Goal: Task Accomplishment & Management: Complete application form

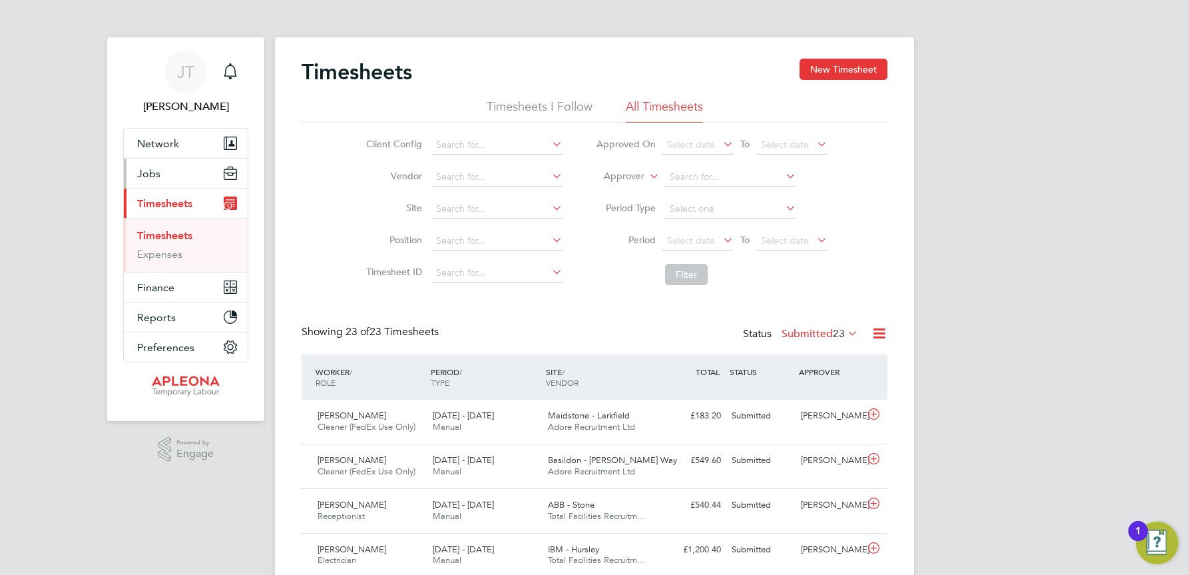
click at [156, 171] on span "Jobs" at bounding box center [148, 173] width 23 height 13
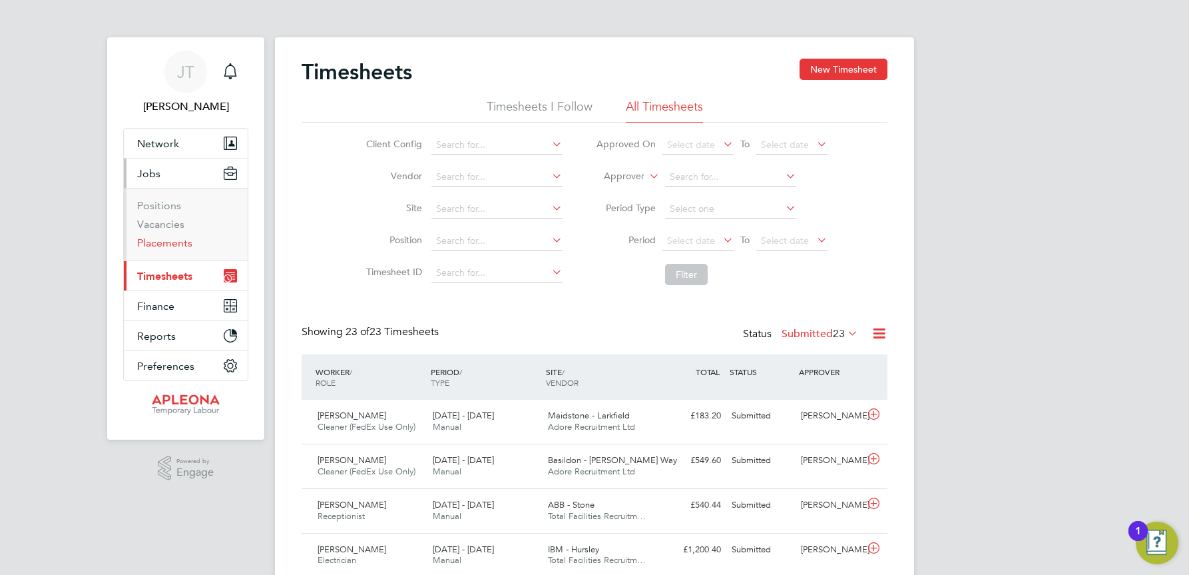
click at [158, 238] on link "Placements" at bounding box center [164, 242] width 55 height 13
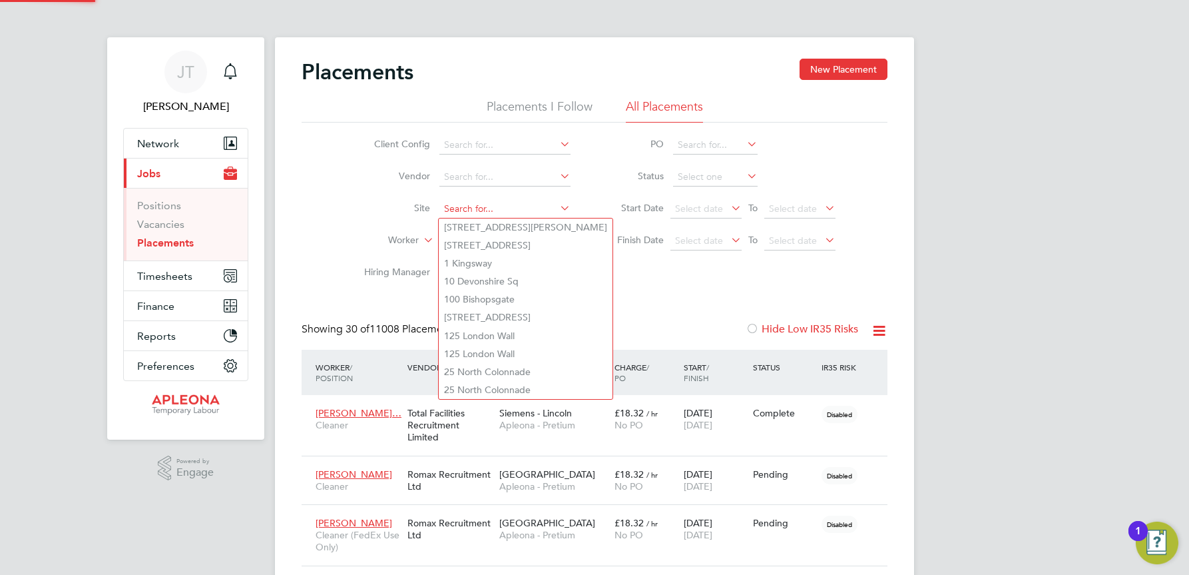
click at [447, 207] on input at bounding box center [504, 209] width 131 height 19
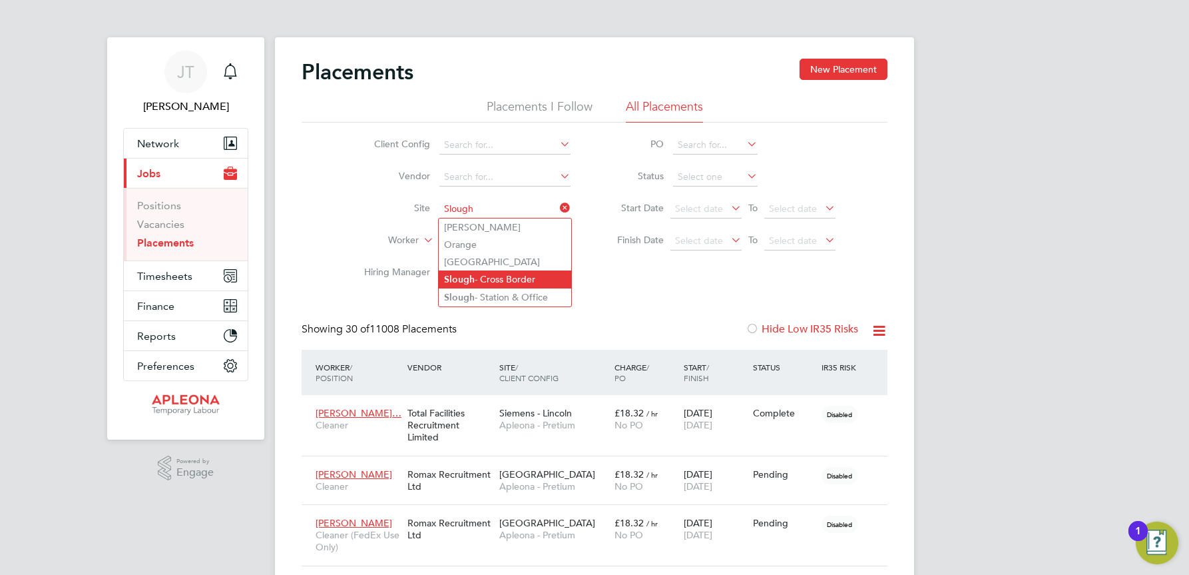
click at [485, 275] on li "Slough - Cross Border" at bounding box center [505, 279] width 132 height 18
type input "Slough - Cross Border"
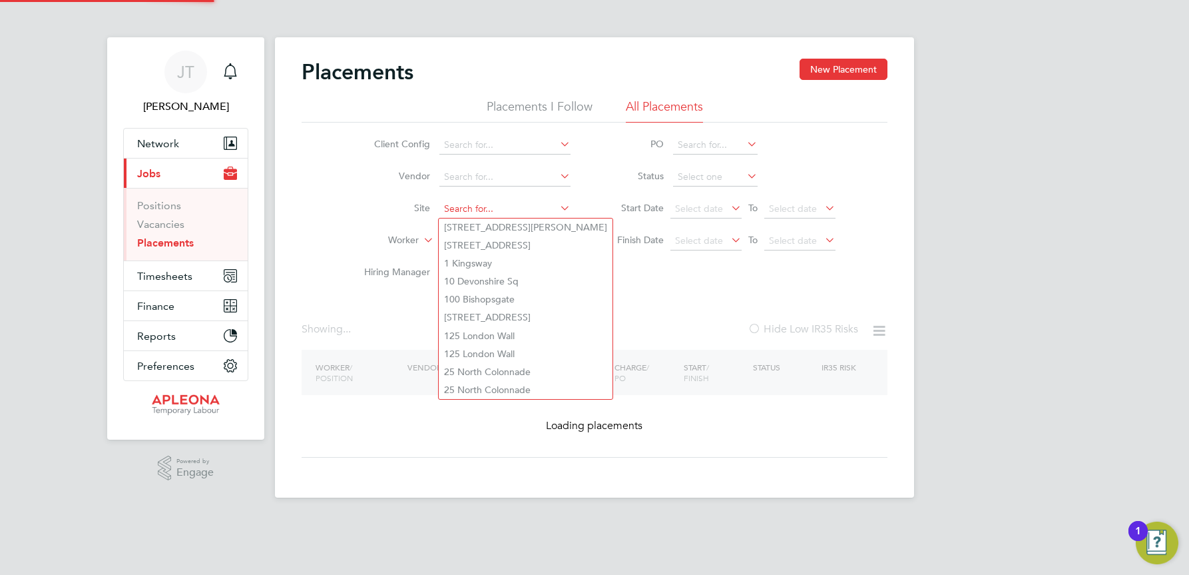
click at [540, 202] on input at bounding box center [504, 209] width 131 height 19
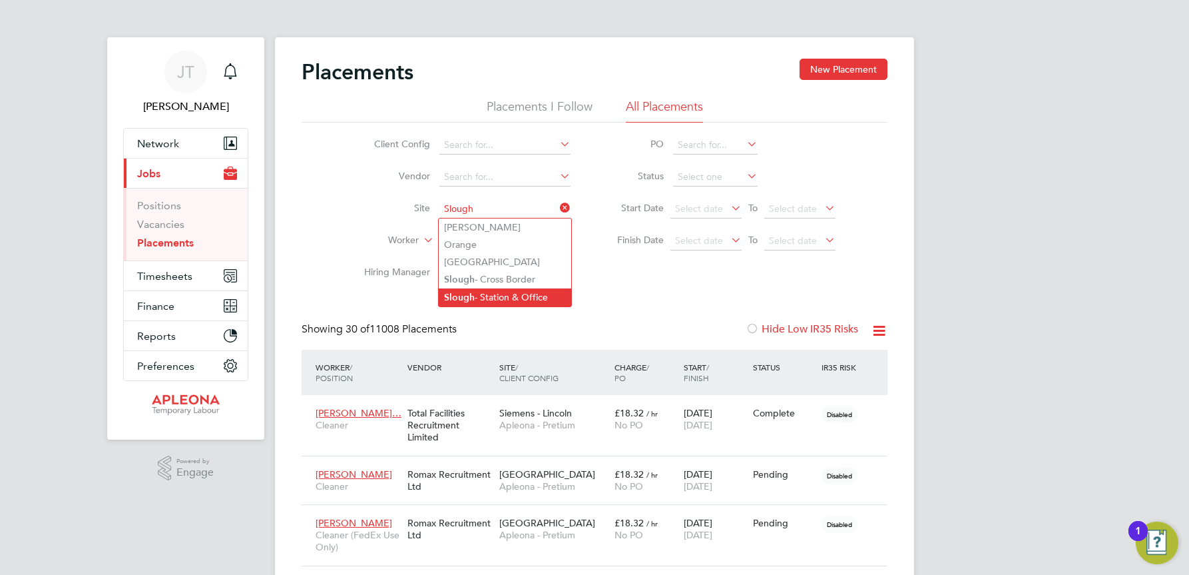
click at [525, 296] on li "Slough - Station & Office" at bounding box center [505, 297] width 132 height 18
type input "Slough - Station & Office"
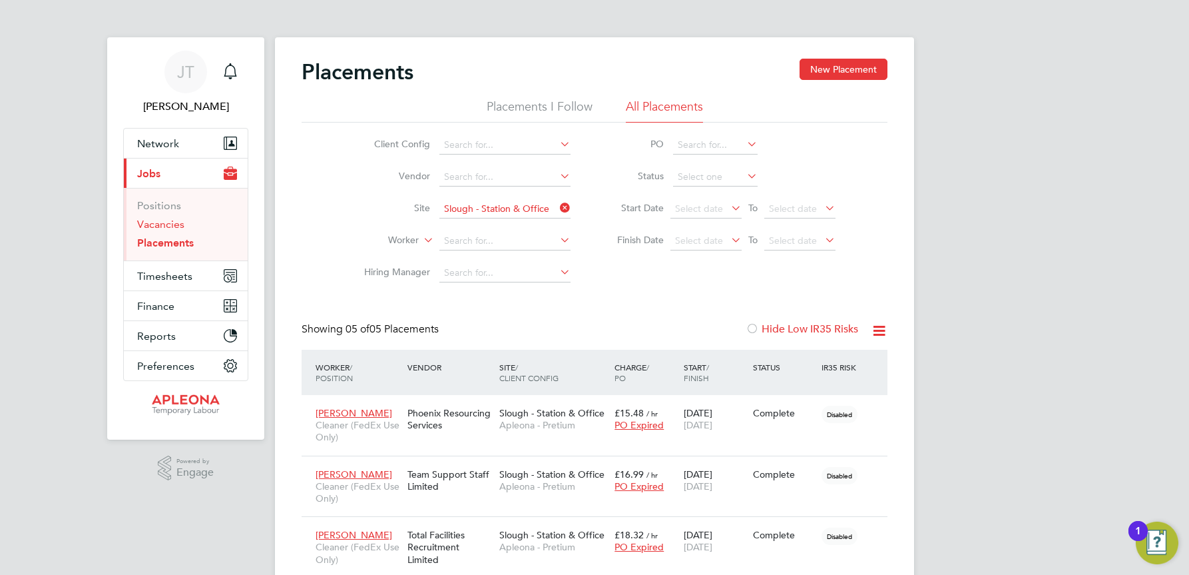
click at [149, 221] on link "Vacancies" at bounding box center [160, 224] width 47 height 13
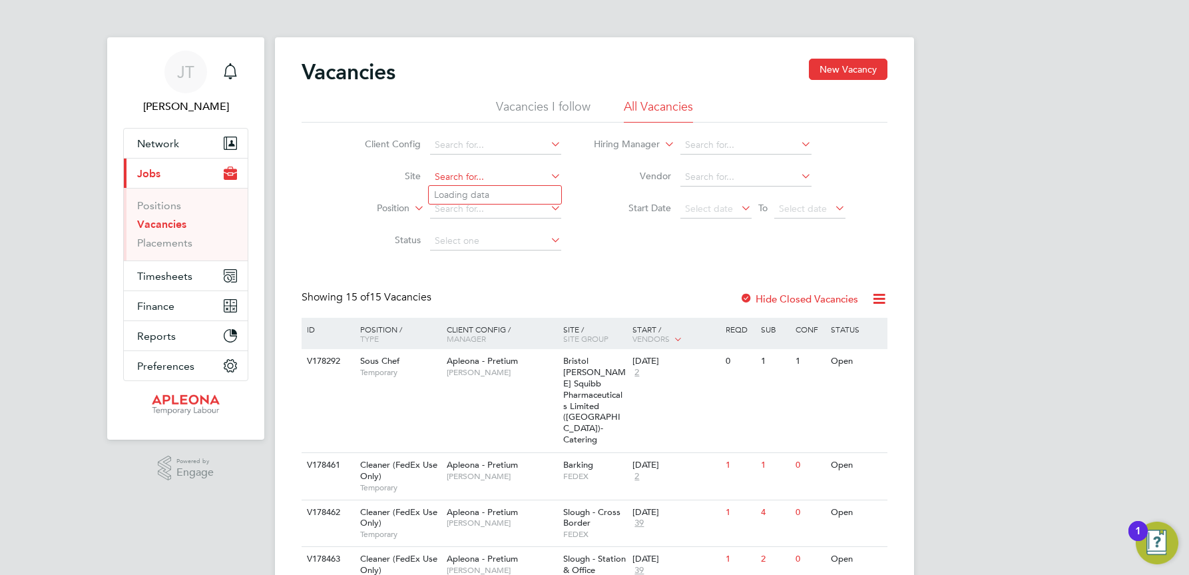
click at [439, 170] on input at bounding box center [495, 177] width 131 height 19
click at [483, 259] on li "Slough - Station & Office" at bounding box center [495, 265] width 132 height 18
type input "Slough - Station & Office"
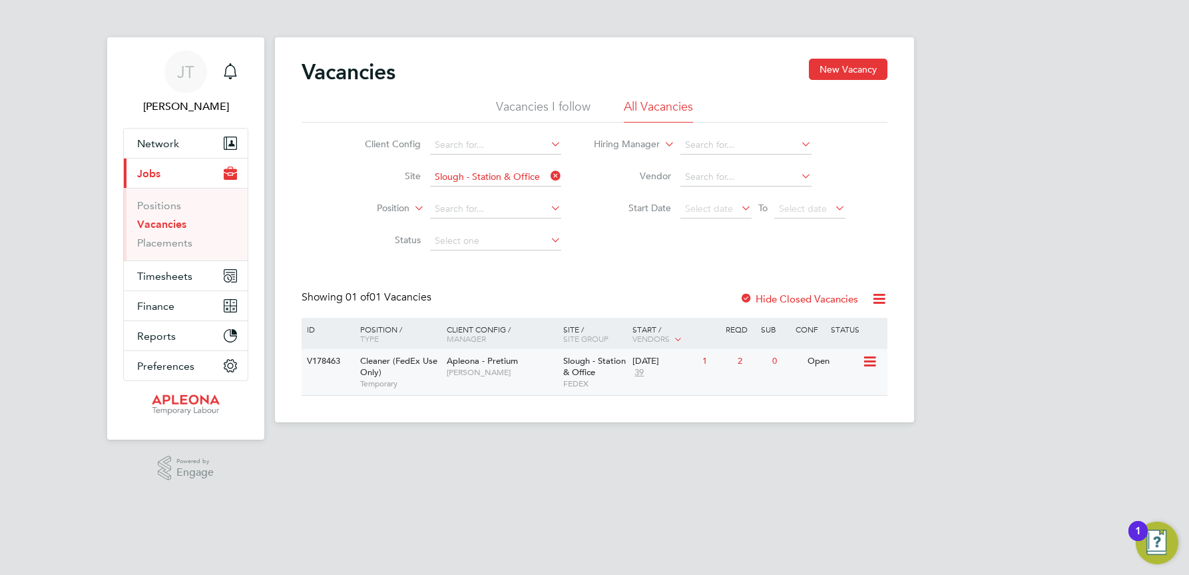
click at [595, 361] on span "Slough - Station & Office" at bounding box center [594, 366] width 63 height 23
click at [178, 222] on link "Vacancies" at bounding box center [161, 224] width 49 height 13
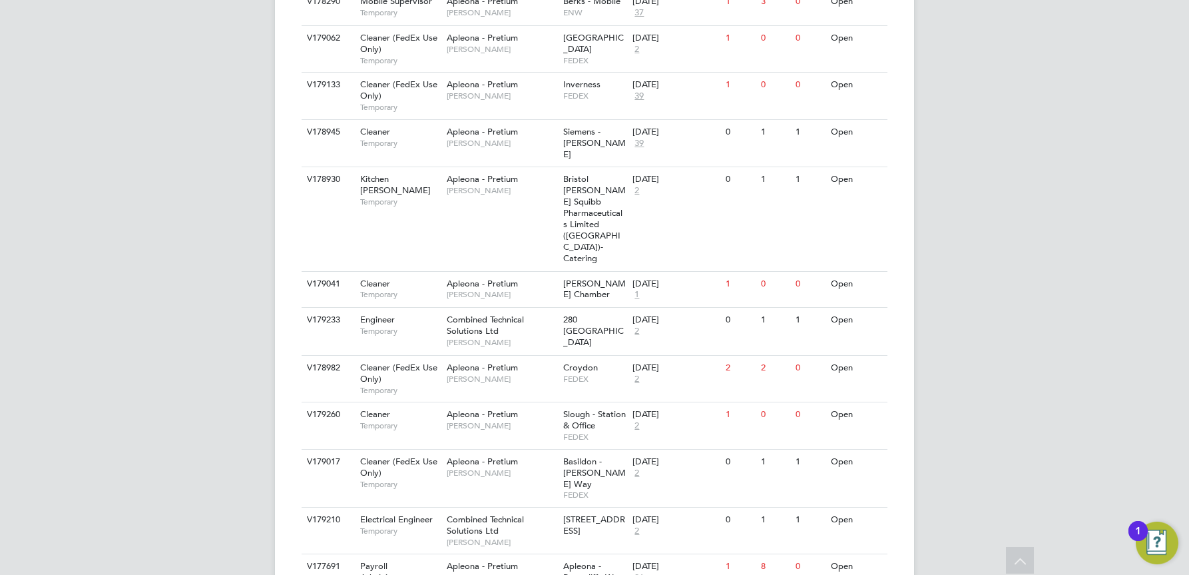
scroll to position [610, 0]
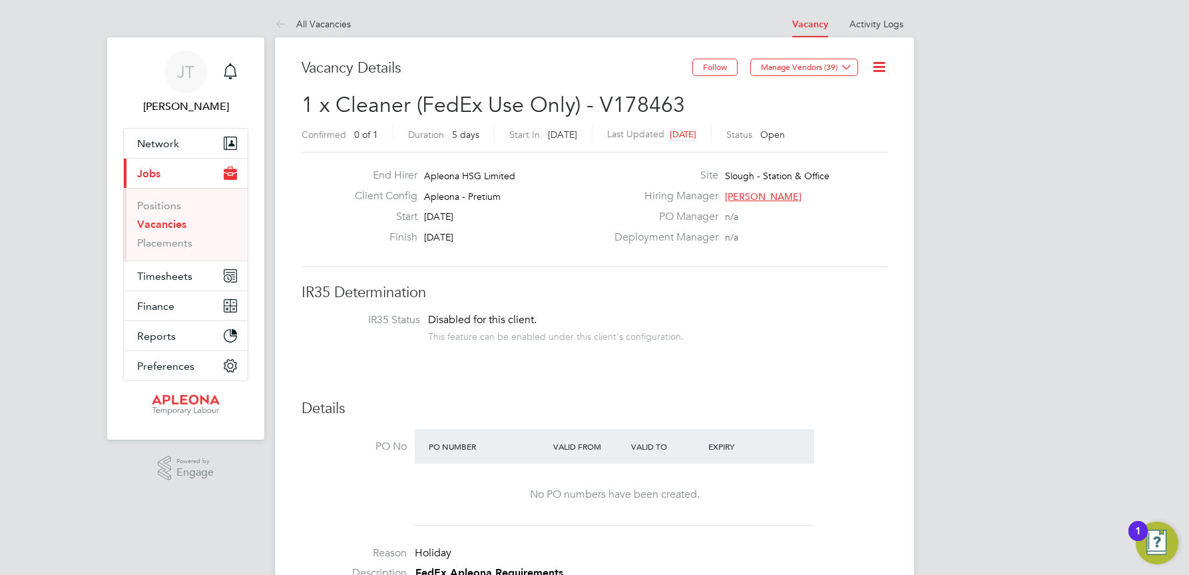
click at [166, 220] on link "Vacancies" at bounding box center [161, 224] width 49 height 13
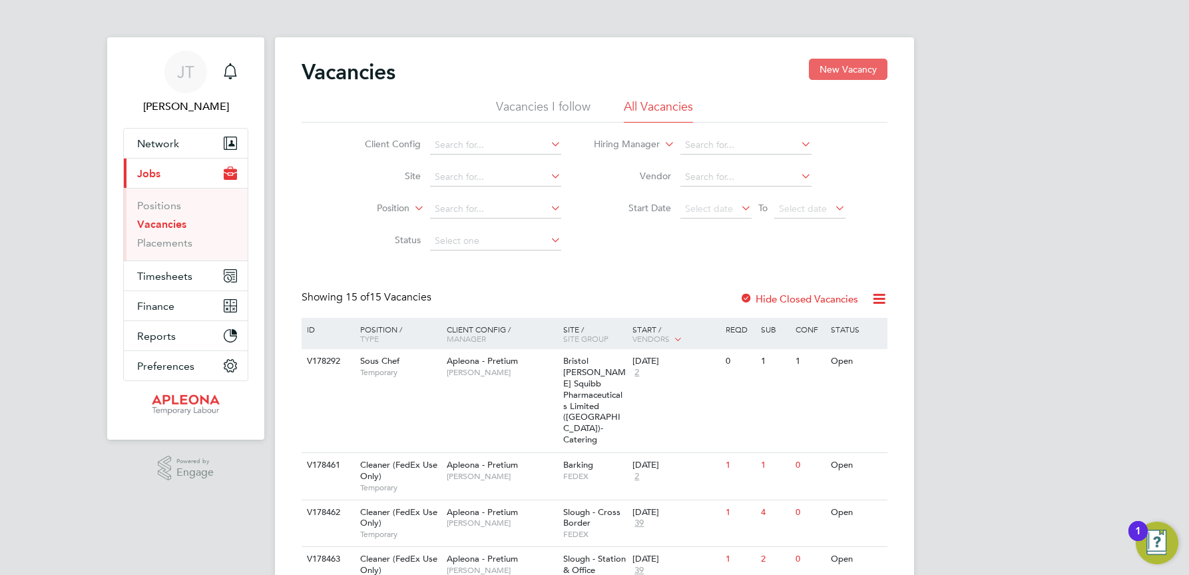
click at [842, 67] on button "New Vacancy" at bounding box center [848, 69] width 79 height 21
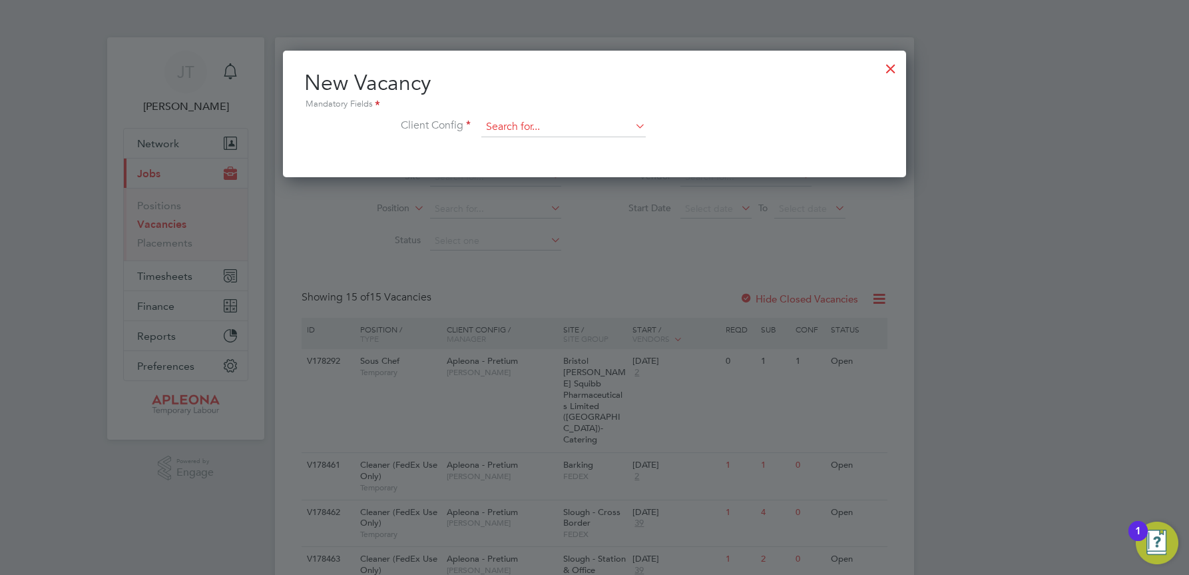
click at [506, 122] on input at bounding box center [563, 127] width 164 height 20
click at [520, 149] on li "Apleona - Pretium" at bounding box center [564, 146] width 166 height 18
type input "Apleona - Pretium"
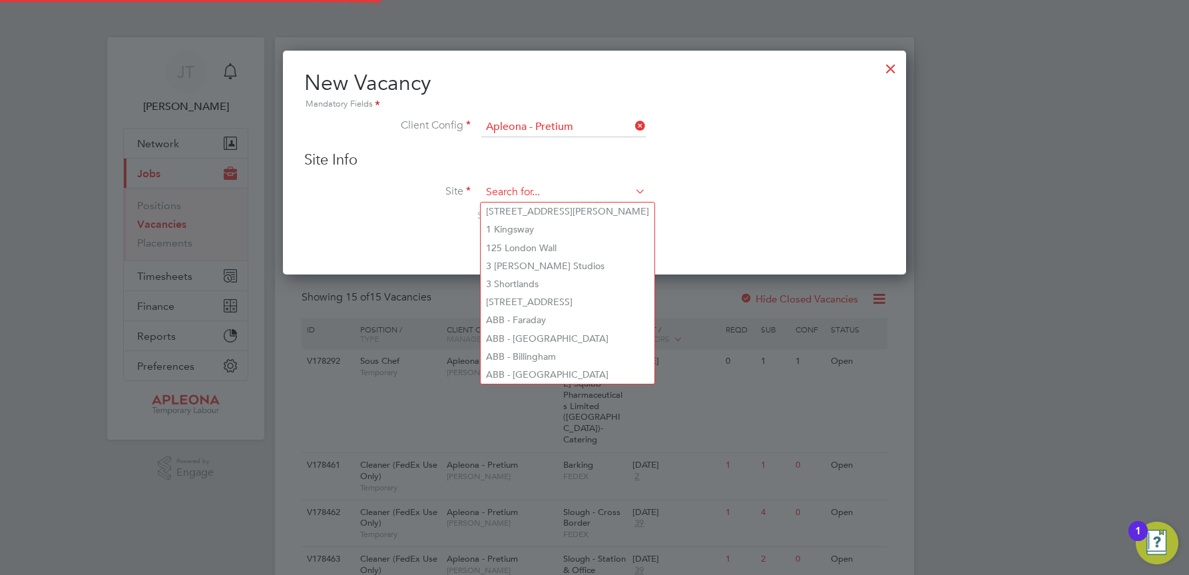
click at [493, 187] on input at bounding box center [563, 192] width 164 height 20
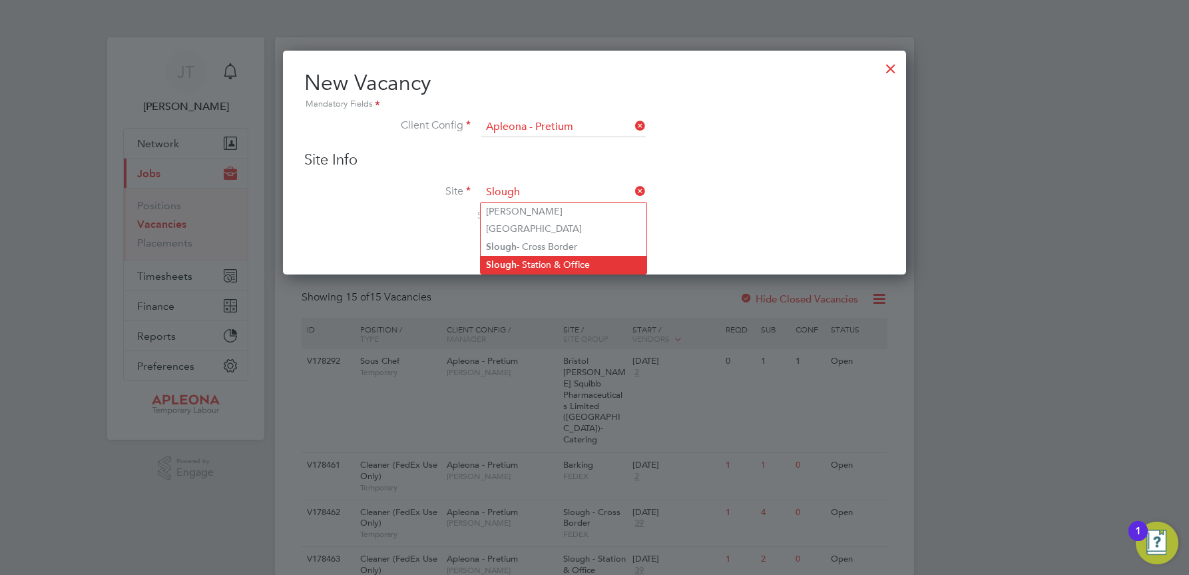
click at [530, 263] on li "Slough - Station & Office" at bounding box center [564, 265] width 166 height 18
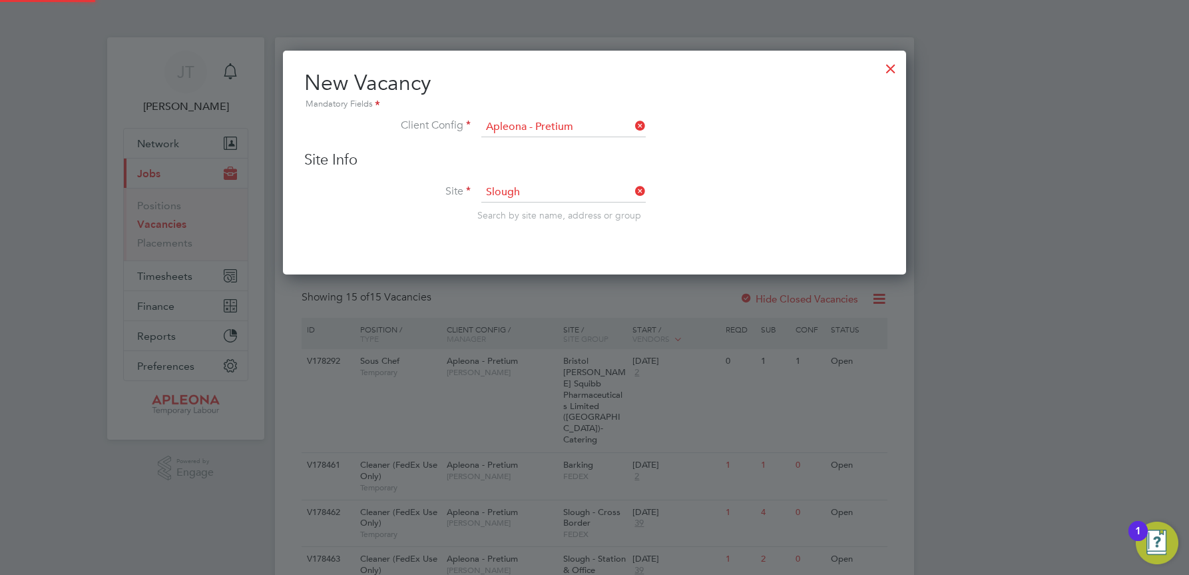
type input "Slough - Station & Office"
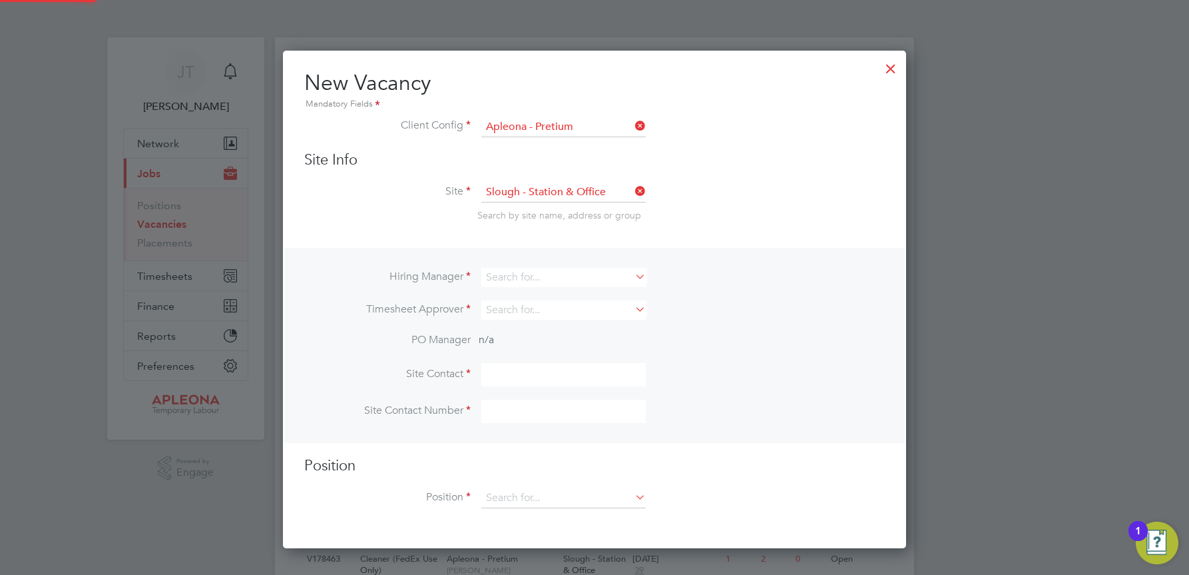
scroll to position [7, 7]
click at [499, 270] on input at bounding box center [563, 277] width 164 height 19
click at [531, 298] on li "Trac y Sellick" at bounding box center [564, 296] width 166 height 18
type input "[PERSON_NAME]"
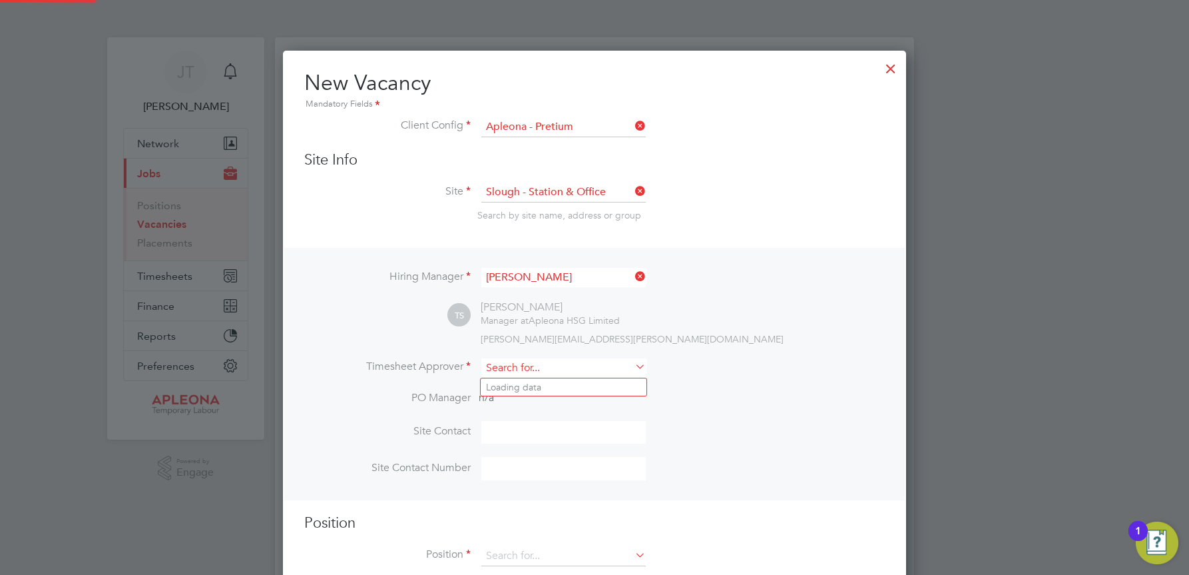
click at [499, 366] on input at bounding box center [563, 367] width 164 height 19
click at [539, 381] on li "Trac y Sellick" at bounding box center [564, 387] width 166 height 18
type input "[PERSON_NAME]"
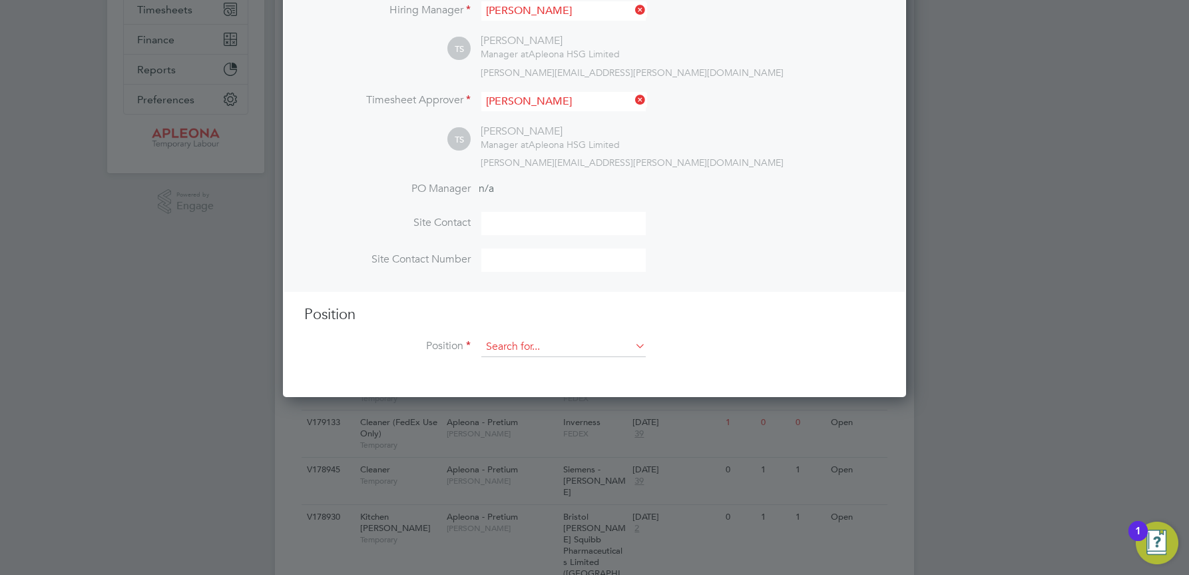
click at [503, 346] on input at bounding box center [563, 347] width 164 height 20
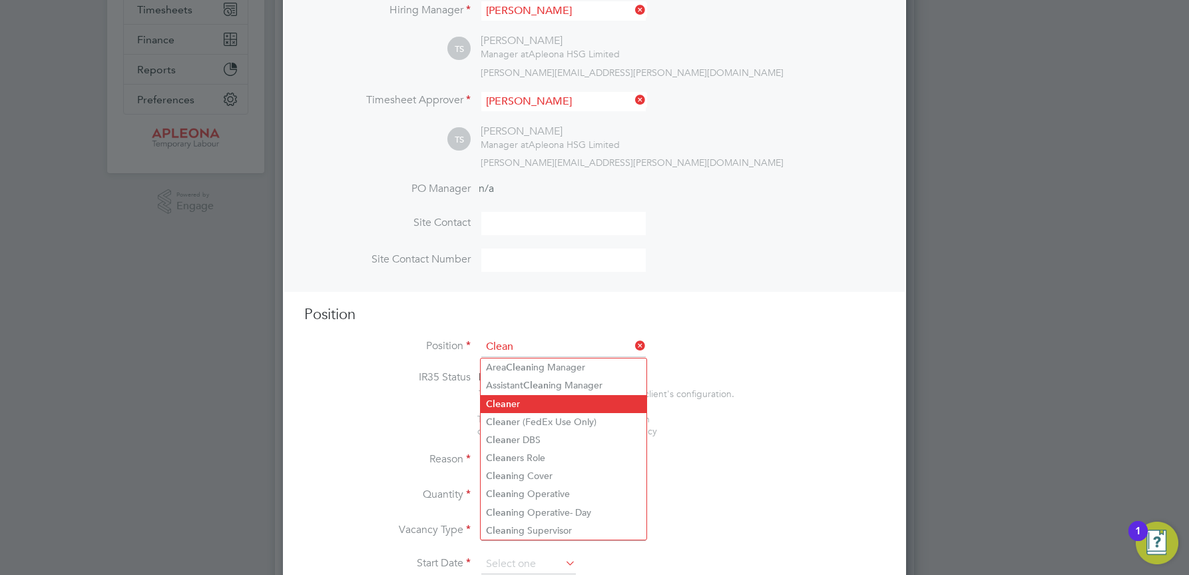
click at [518, 396] on li "Clean er" at bounding box center [564, 404] width 166 height 18
type input "Cleaner"
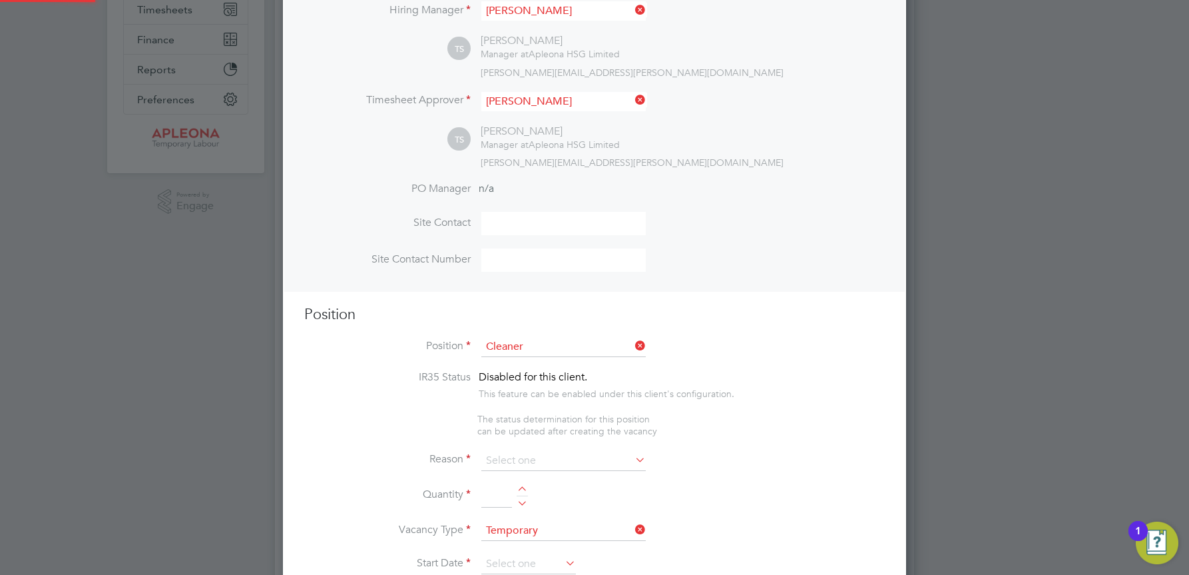
type textarea "The Cleaning Operative will to carry out the delivery of office, cleaning and w…"
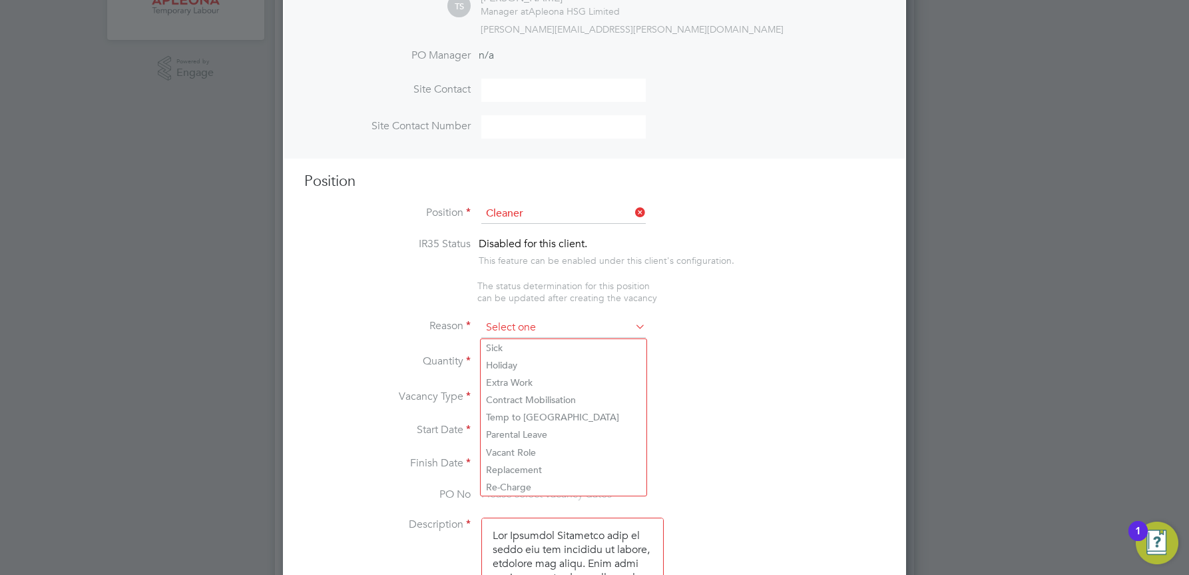
click at [501, 324] on input at bounding box center [563, 328] width 164 height 20
click at [511, 331] on input at bounding box center [563, 328] width 164 height 20
click at [523, 326] on input at bounding box center [563, 328] width 164 height 20
click at [531, 328] on input at bounding box center [563, 328] width 164 height 20
click at [632, 324] on icon at bounding box center [632, 326] width 0 height 19
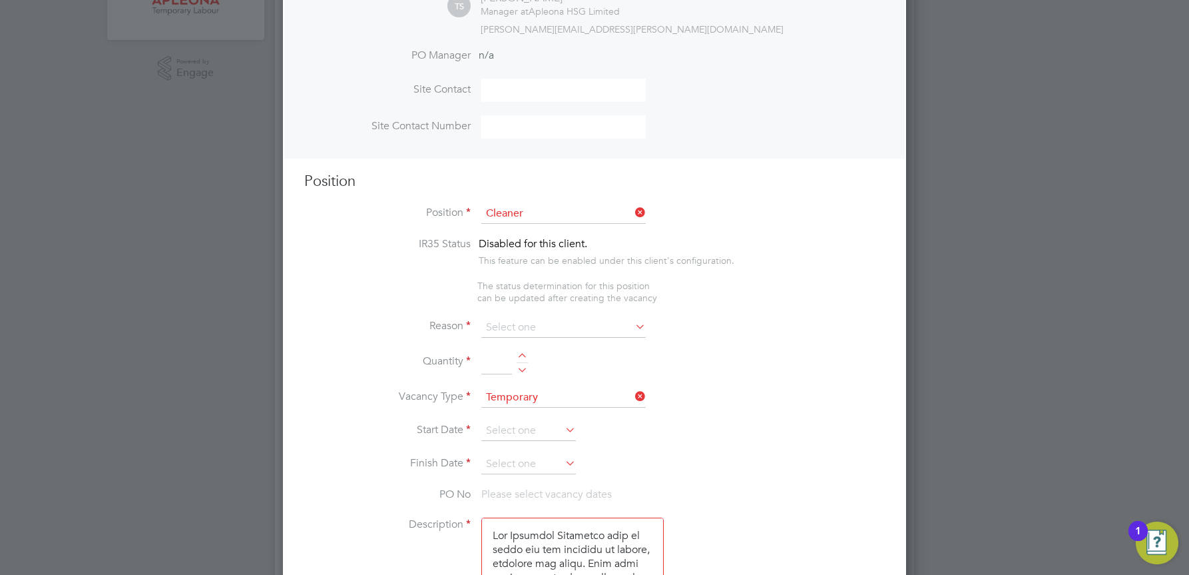
click at [632, 329] on icon at bounding box center [632, 326] width 0 height 19
click at [503, 331] on input at bounding box center [563, 328] width 164 height 20
click at [510, 367] on li "Holiday" at bounding box center [564, 364] width 166 height 17
type input "Holiday"
click at [522, 359] on div at bounding box center [522, 357] width 11 height 9
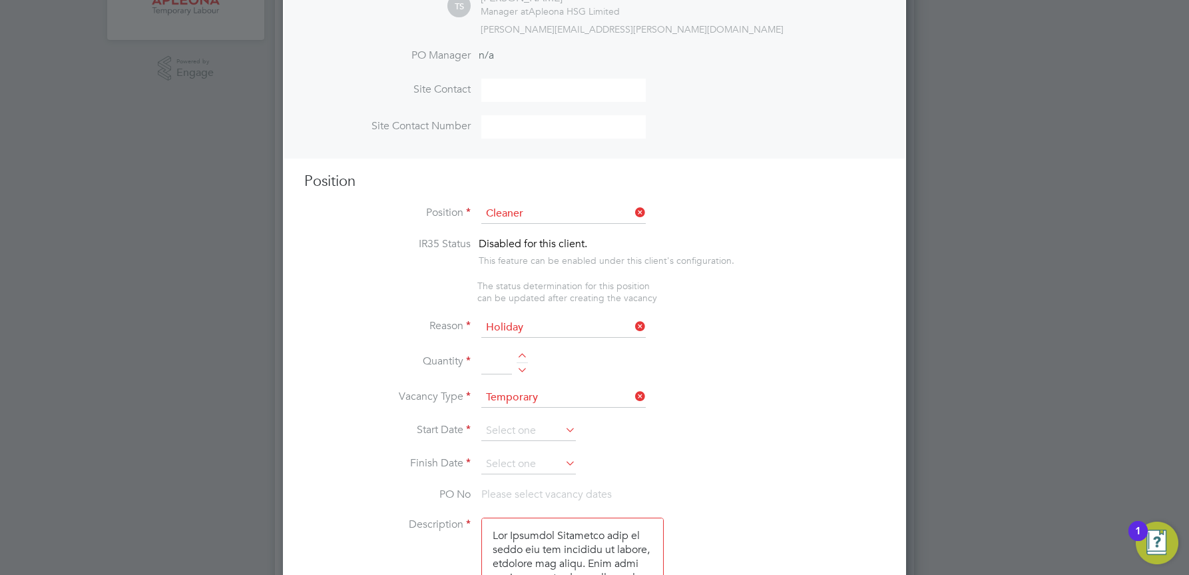
type input "1"
click at [514, 433] on input at bounding box center [528, 431] width 95 height 20
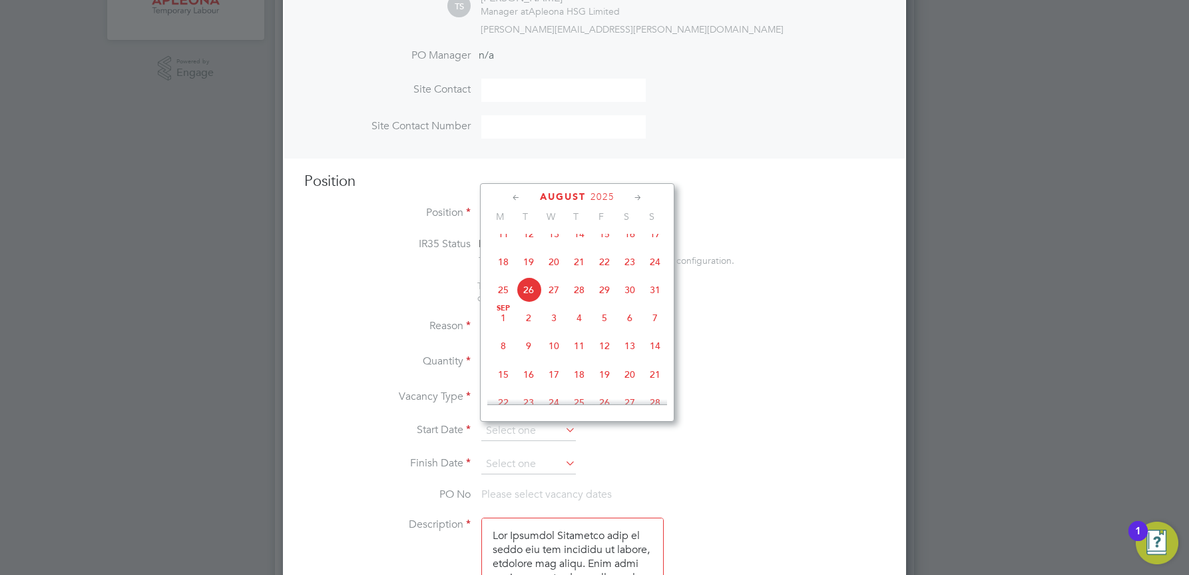
click at [555, 274] on span "20" at bounding box center [553, 261] width 25 height 25
type input "[DATE]"
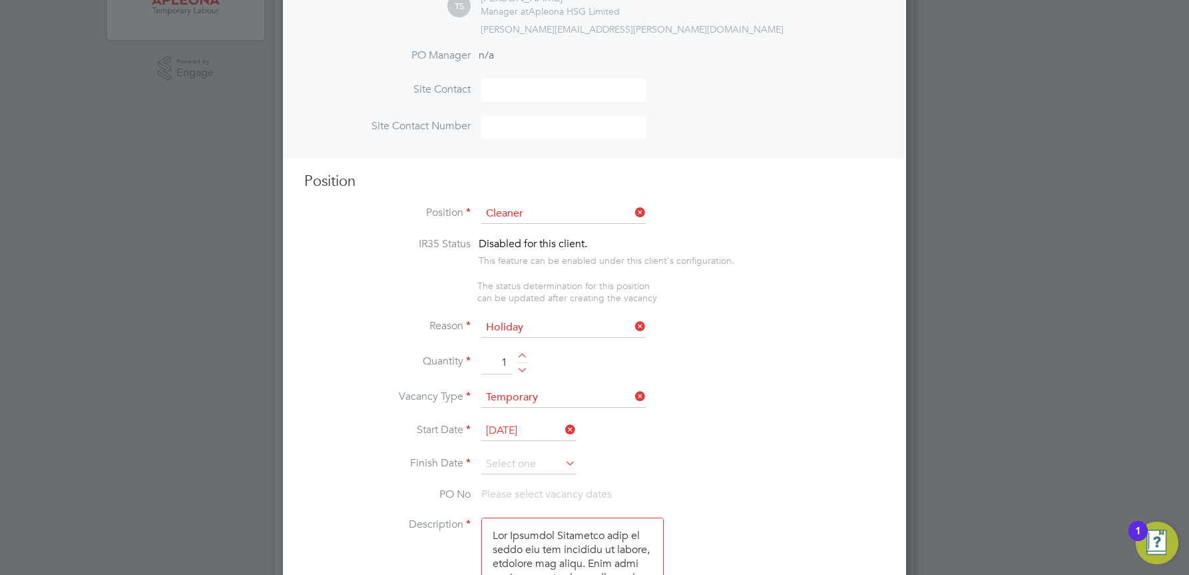
click at [563, 462] on icon at bounding box center [563, 462] width 0 height 19
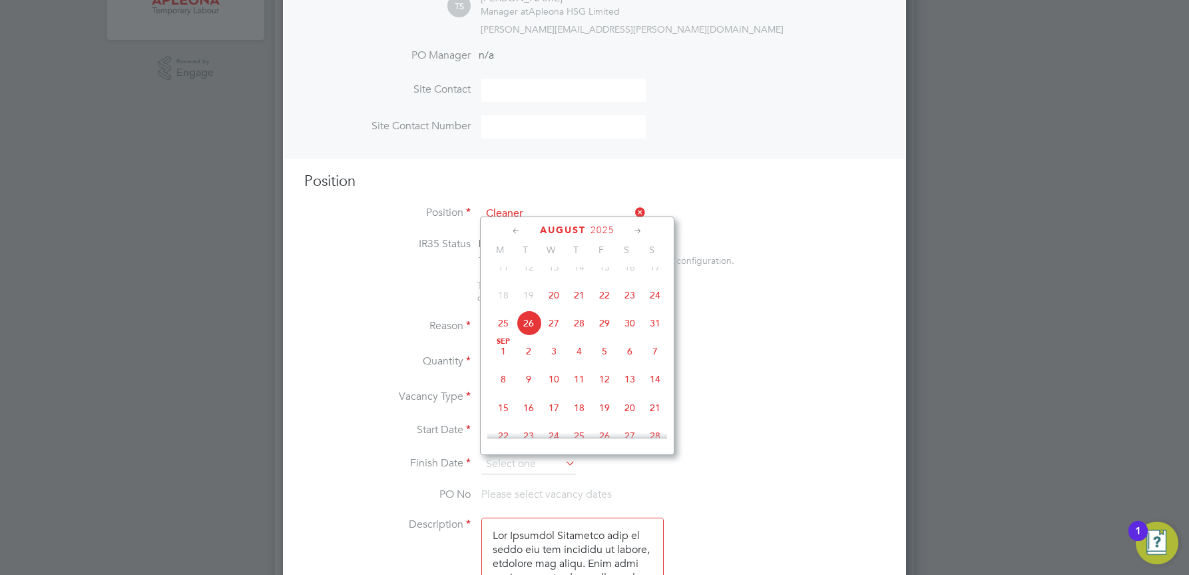
click at [602, 332] on span "29" at bounding box center [604, 322] width 25 height 25
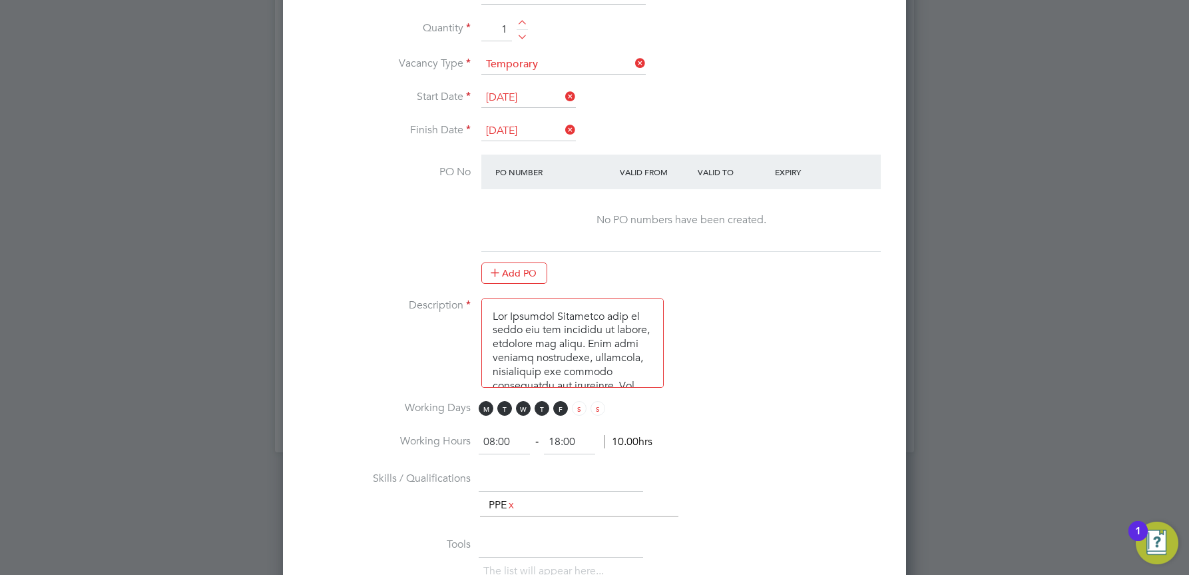
scroll to position [799, 0]
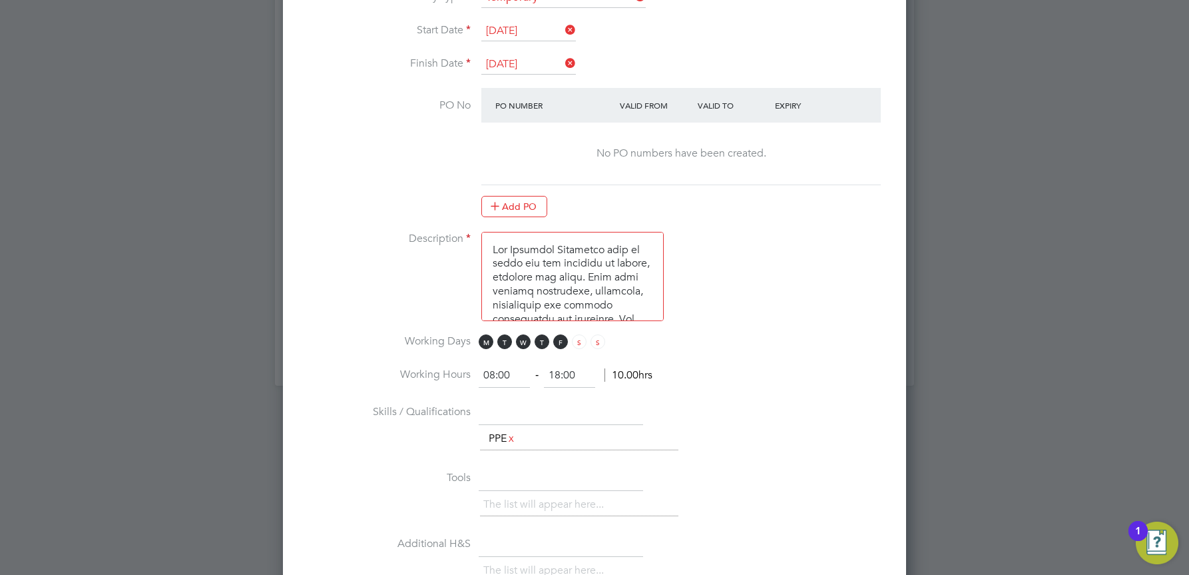
click at [507, 63] on input "[DATE]" at bounding box center [528, 65] width 95 height 20
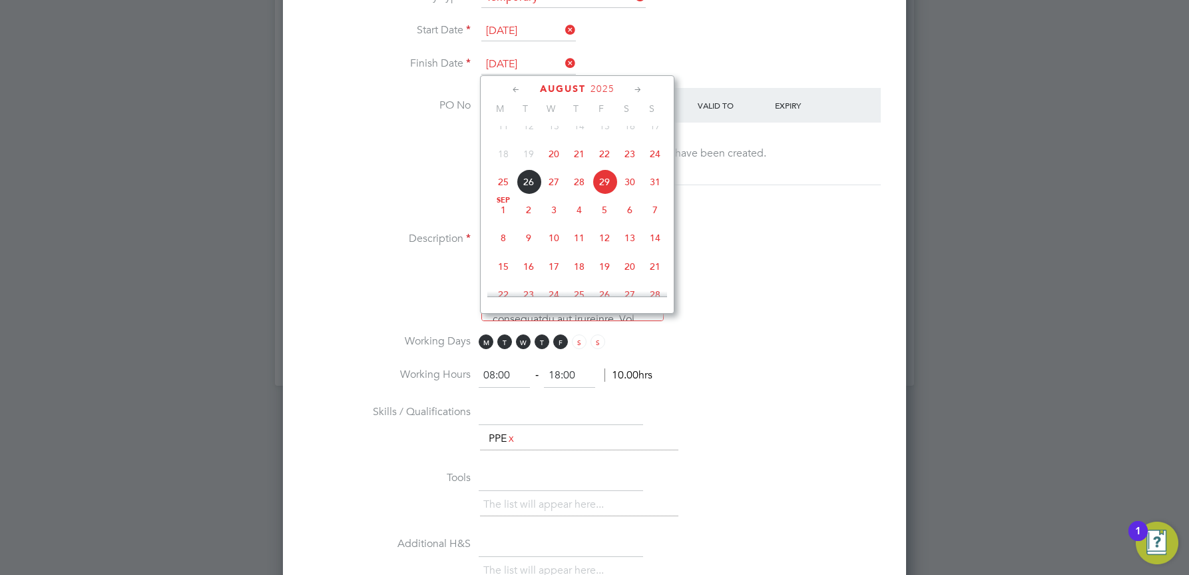
click at [608, 163] on span "22" at bounding box center [604, 153] width 25 height 25
type input "[DATE]"
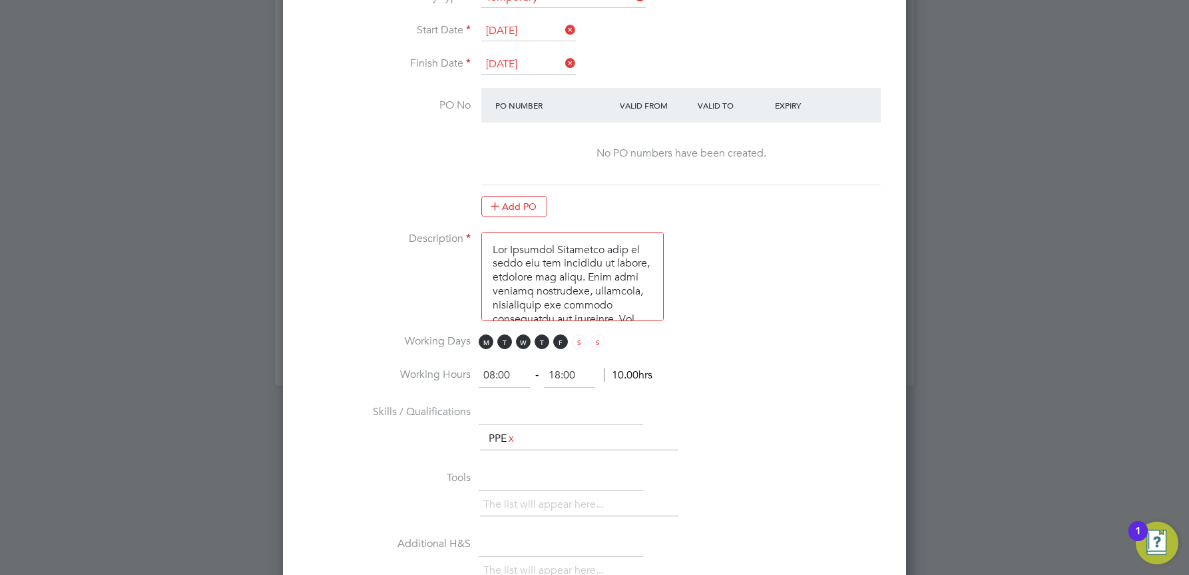
click at [539, 65] on input "[DATE]" at bounding box center [528, 65] width 95 height 20
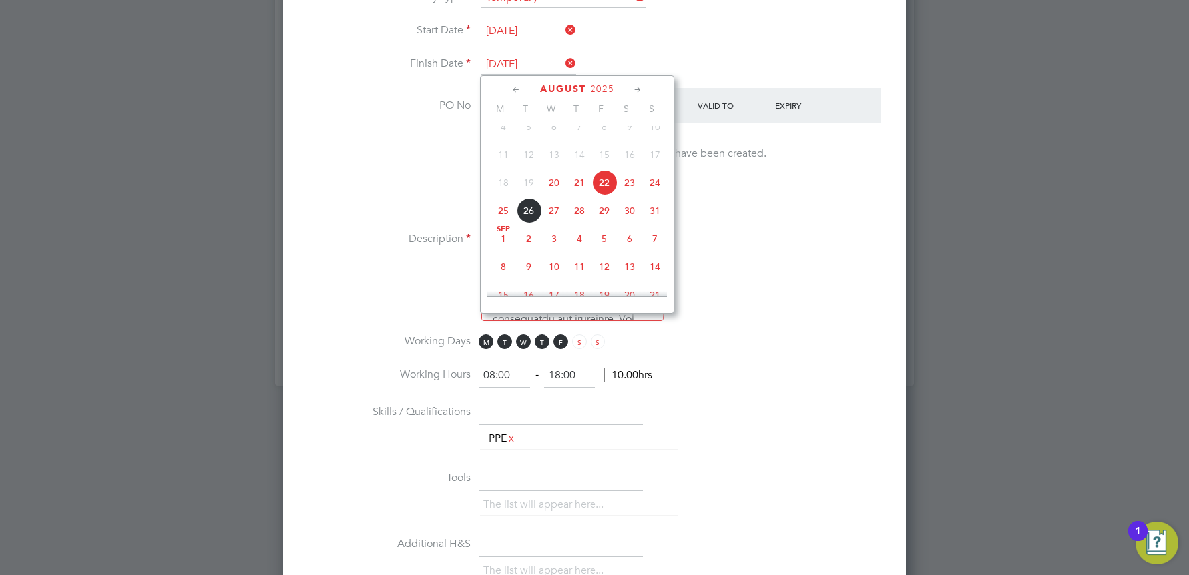
click at [603, 195] on span "22" at bounding box center [604, 182] width 25 height 25
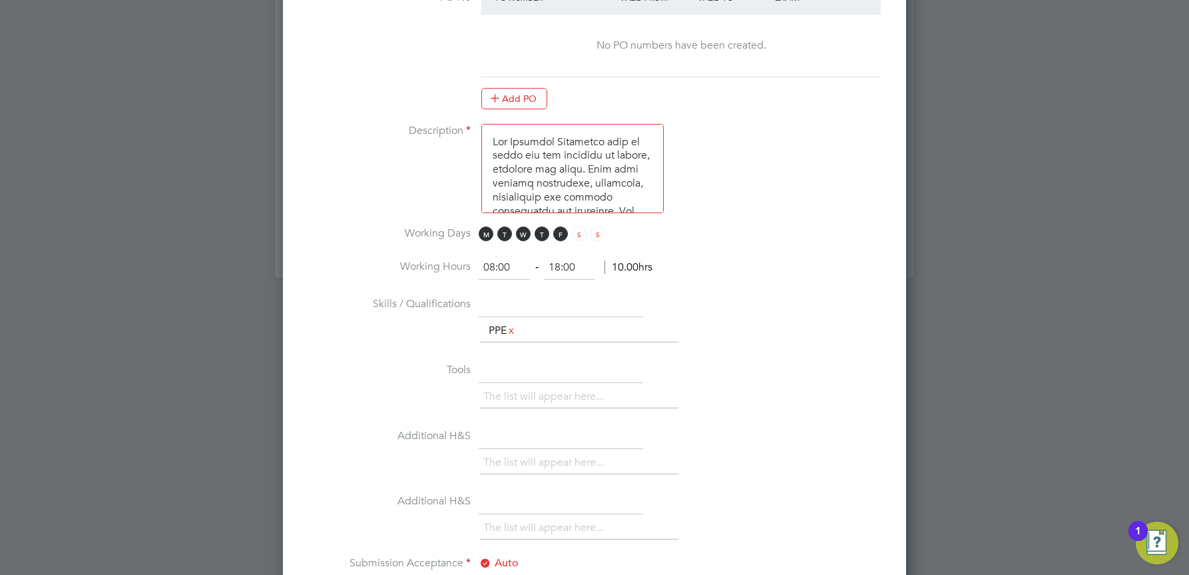
scroll to position [932, 0]
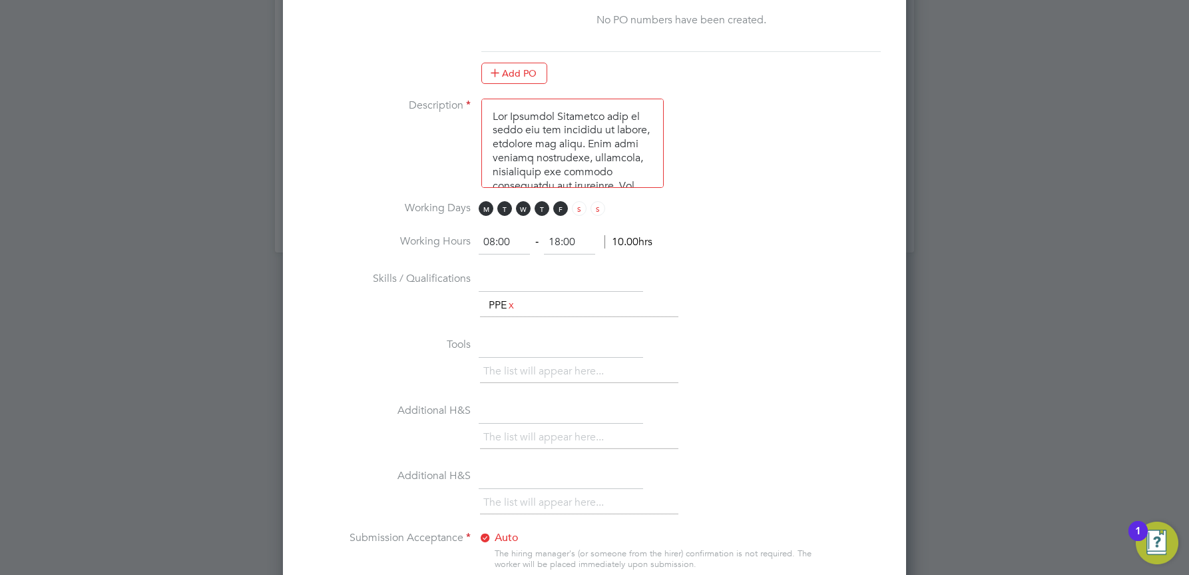
click at [495, 241] on input "08:00" at bounding box center [504, 242] width 51 height 24
click at [507, 242] on input "06:00" at bounding box center [504, 242] width 51 height 24
type input "06:30"
click at [562, 242] on input "18:00" at bounding box center [569, 242] width 51 height 24
type input "10:00"
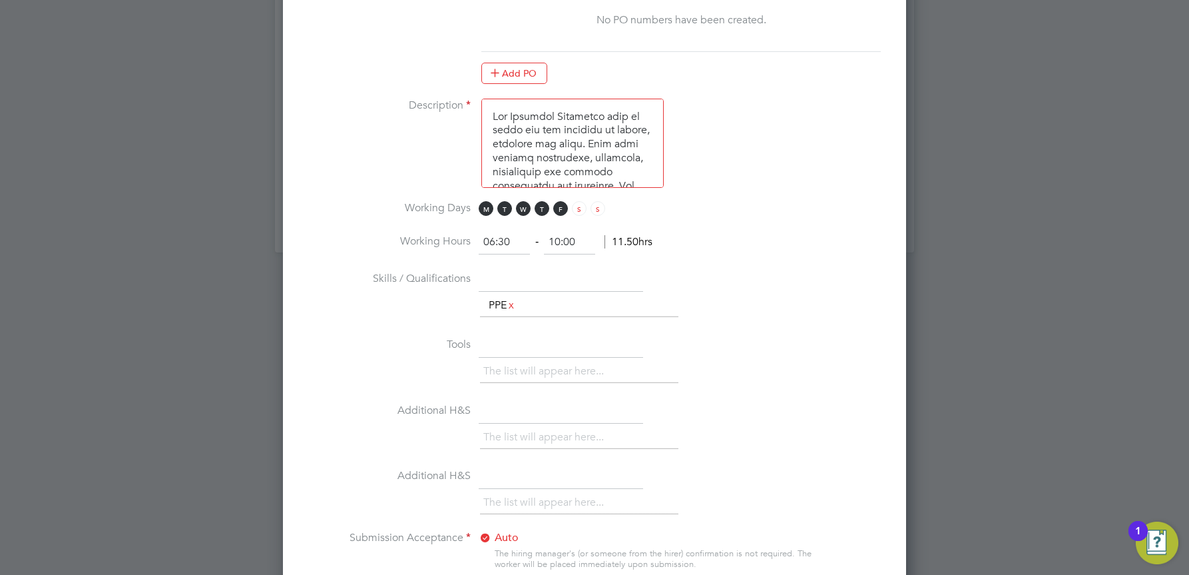
click at [798, 247] on li "Working Hours 06:30 ‐ 10:00 11.50hrs" at bounding box center [594, 248] width 580 height 37
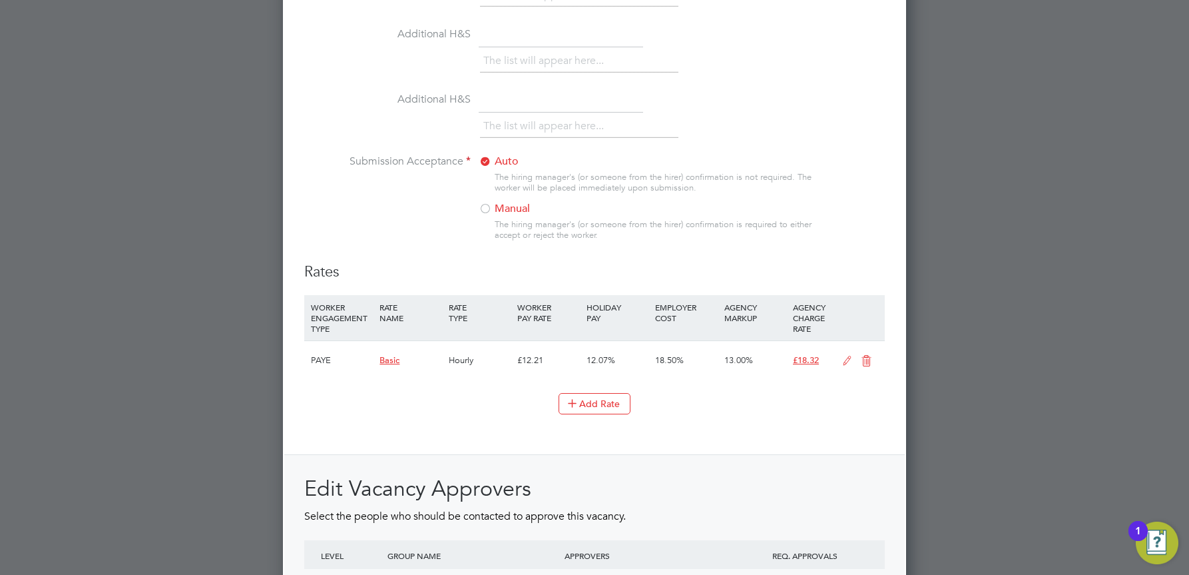
scroll to position [1331, 0]
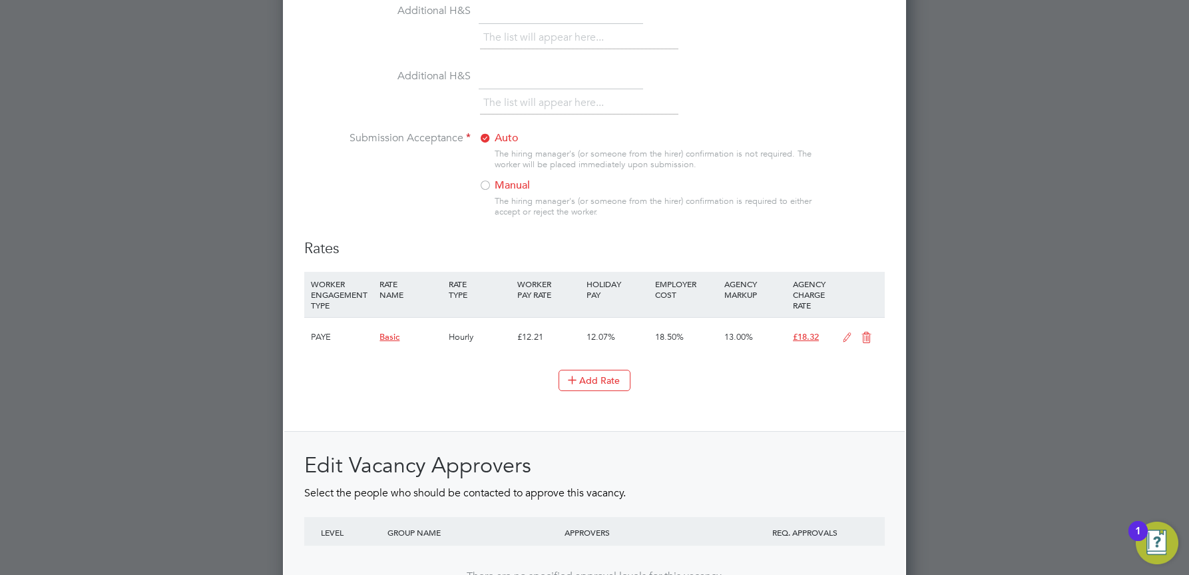
click at [487, 184] on div at bounding box center [485, 186] width 13 height 13
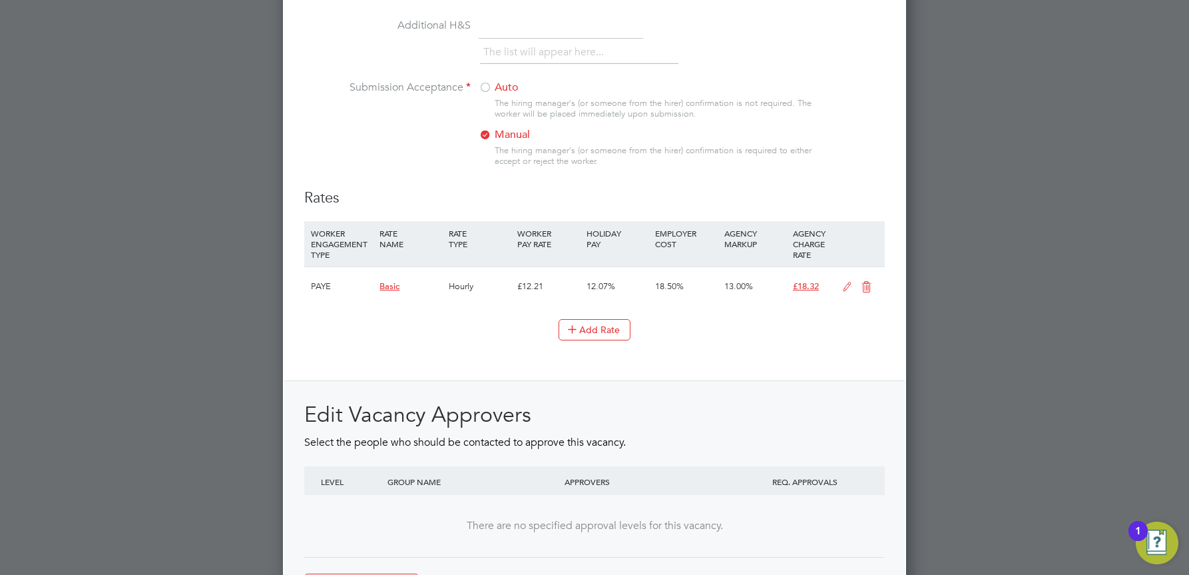
scroll to position [1485, 0]
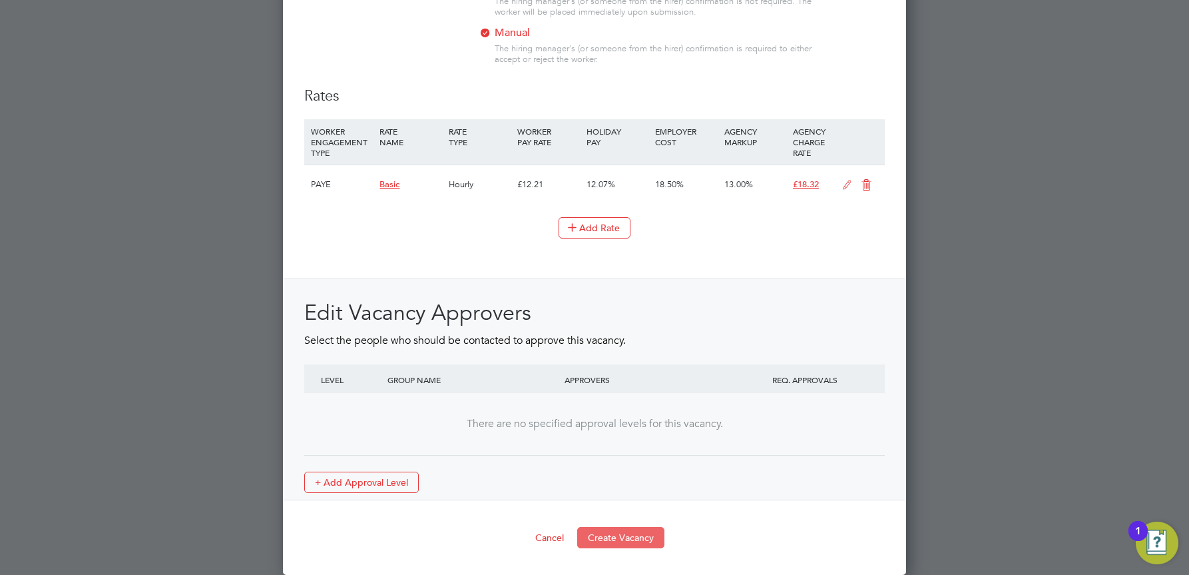
click at [618, 539] on button "Create Vacancy" at bounding box center [620, 537] width 87 height 21
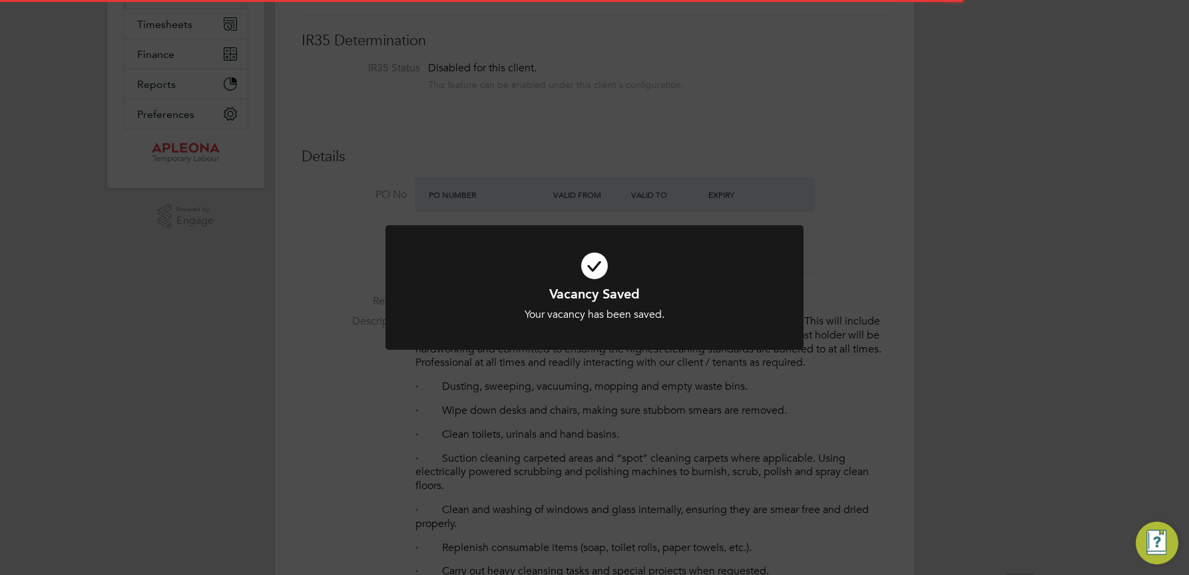
scroll to position [37, 0]
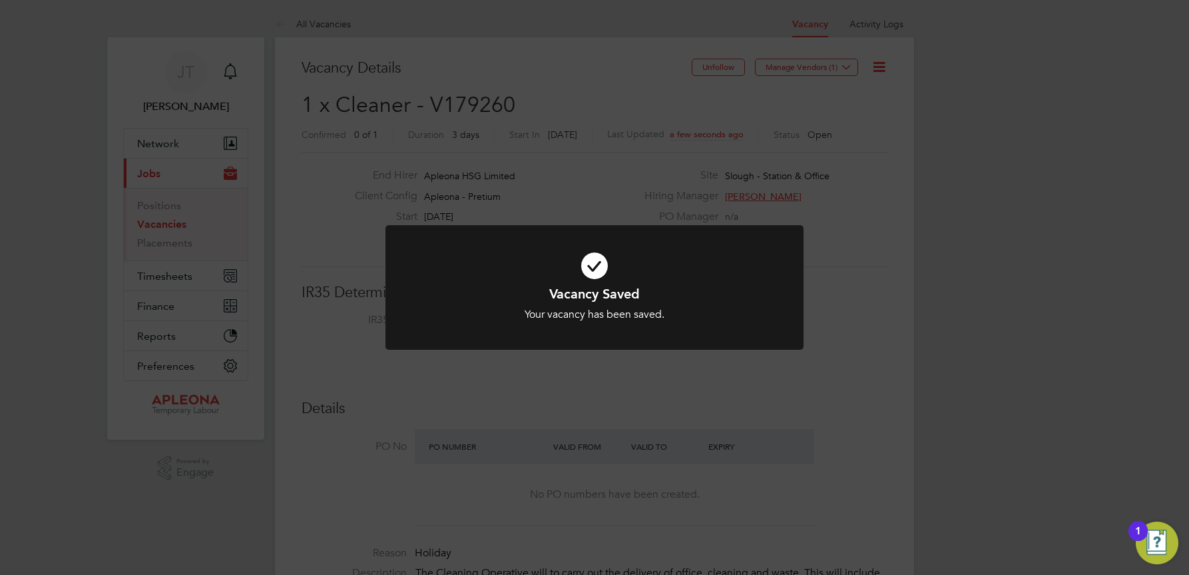
click at [844, 66] on div "Vacancy Saved Your vacancy has been saved. Cancel Okay" at bounding box center [594, 287] width 1189 height 575
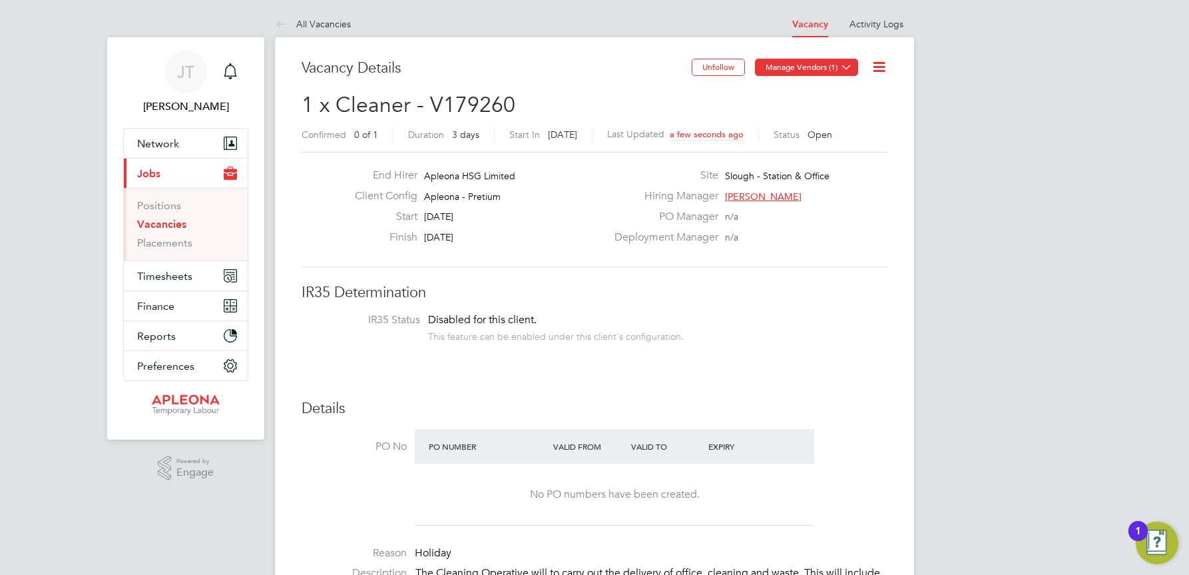
click at [800, 68] on button "Manage Vendors (1)" at bounding box center [806, 67] width 103 height 17
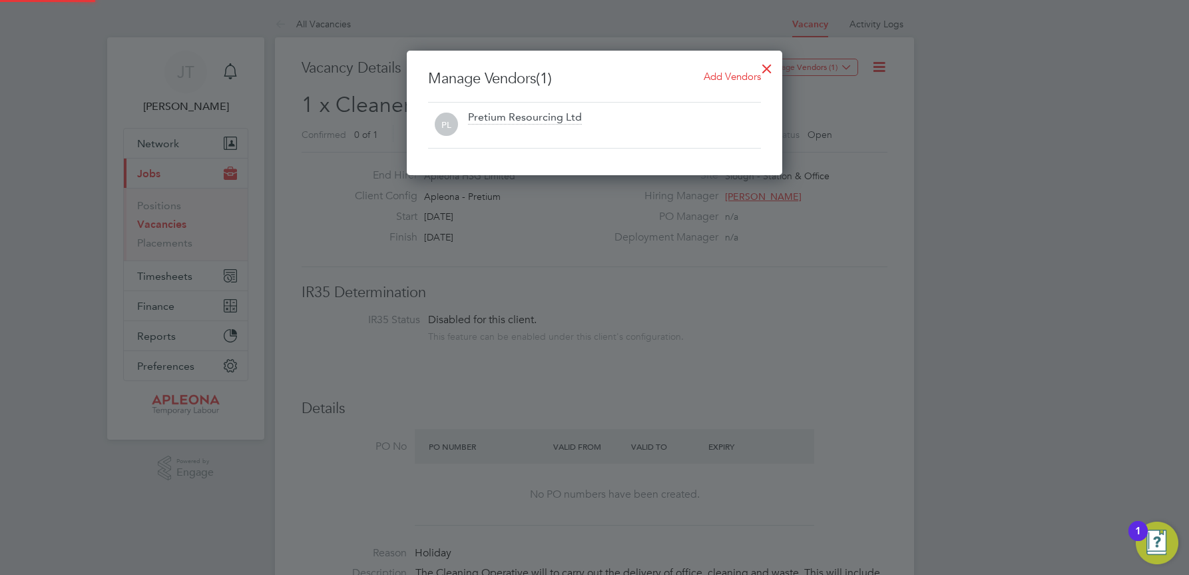
scroll to position [124, 376]
click at [738, 75] on span "Add Vendors" at bounding box center [732, 76] width 57 height 13
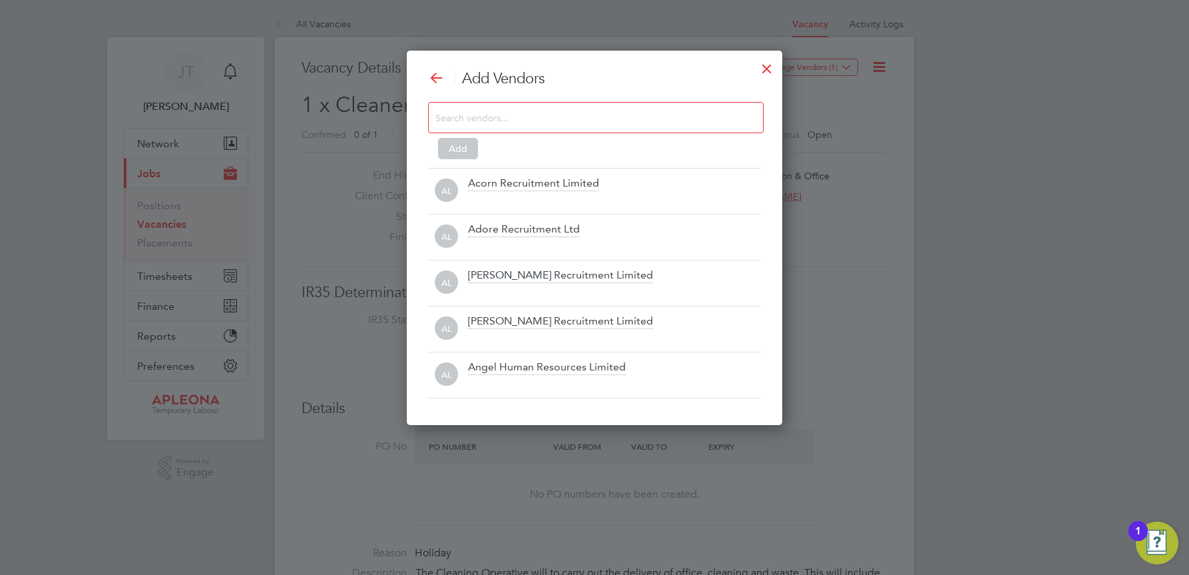
click at [485, 116] on input at bounding box center [585, 117] width 300 height 17
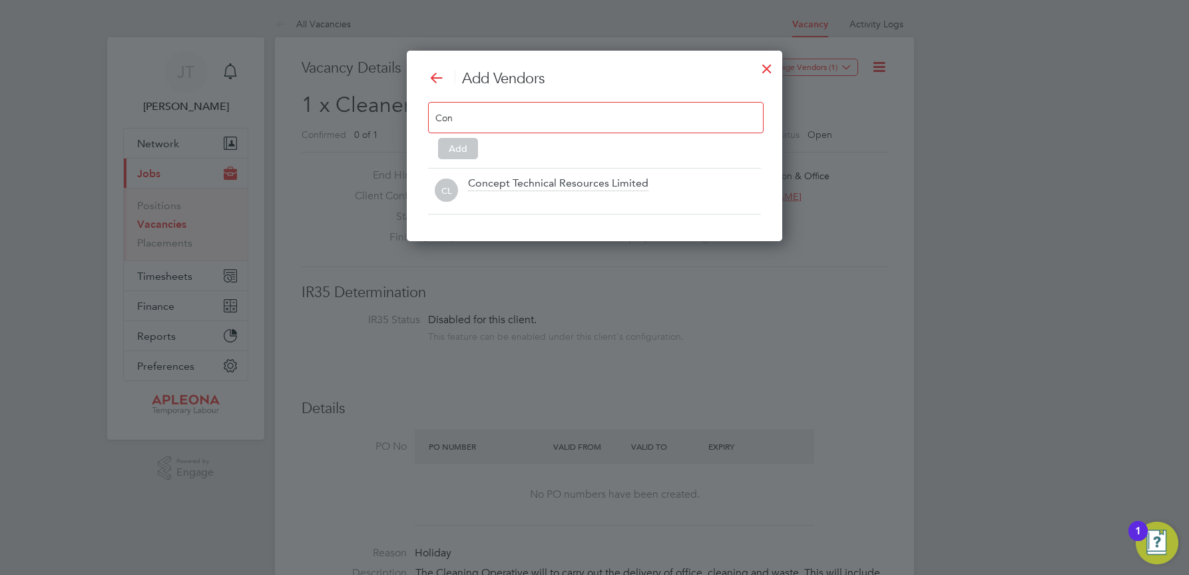
scroll to position [191, 376]
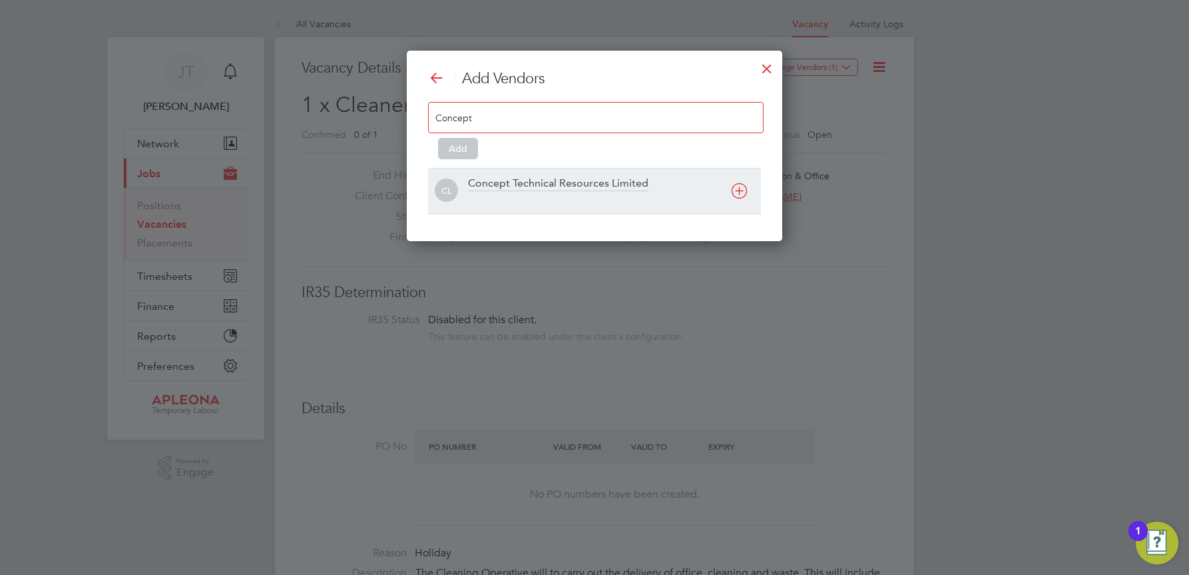
type input "Concept"
click at [542, 180] on div "Concept Technical Resources Limited" at bounding box center [558, 183] width 180 height 15
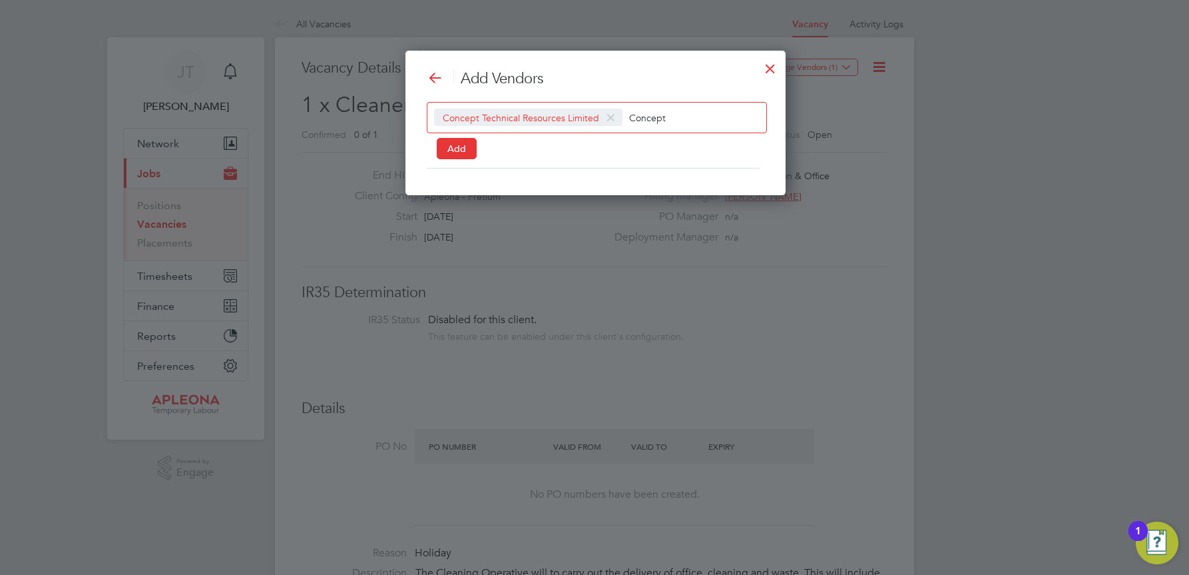
scroll to position [145, 379]
click at [463, 154] on button "Add" at bounding box center [457, 148] width 40 height 21
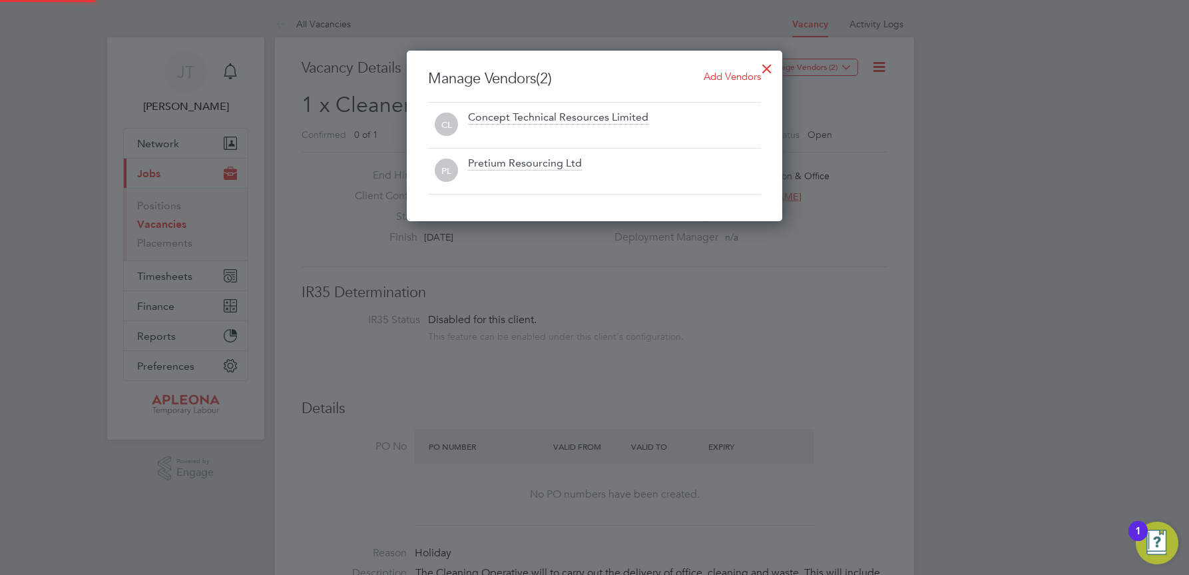
scroll to position [170, 376]
click at [770, 67] on div at bounding box center [767, 65] width 24 height 24
